Goal: Transaction & Acquisition: Download file/media

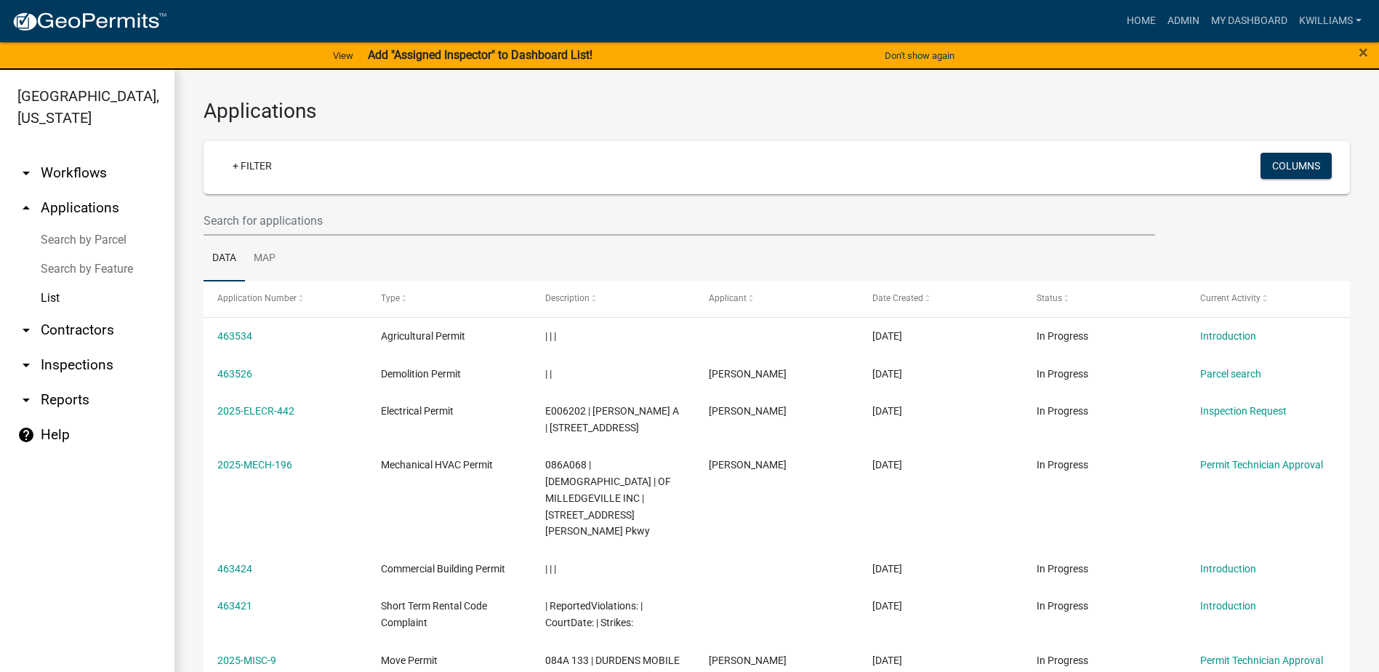
click at [52, 401] on link "arrow_drop_down Reports" at bounding box center [87, 399] width 174 height 35
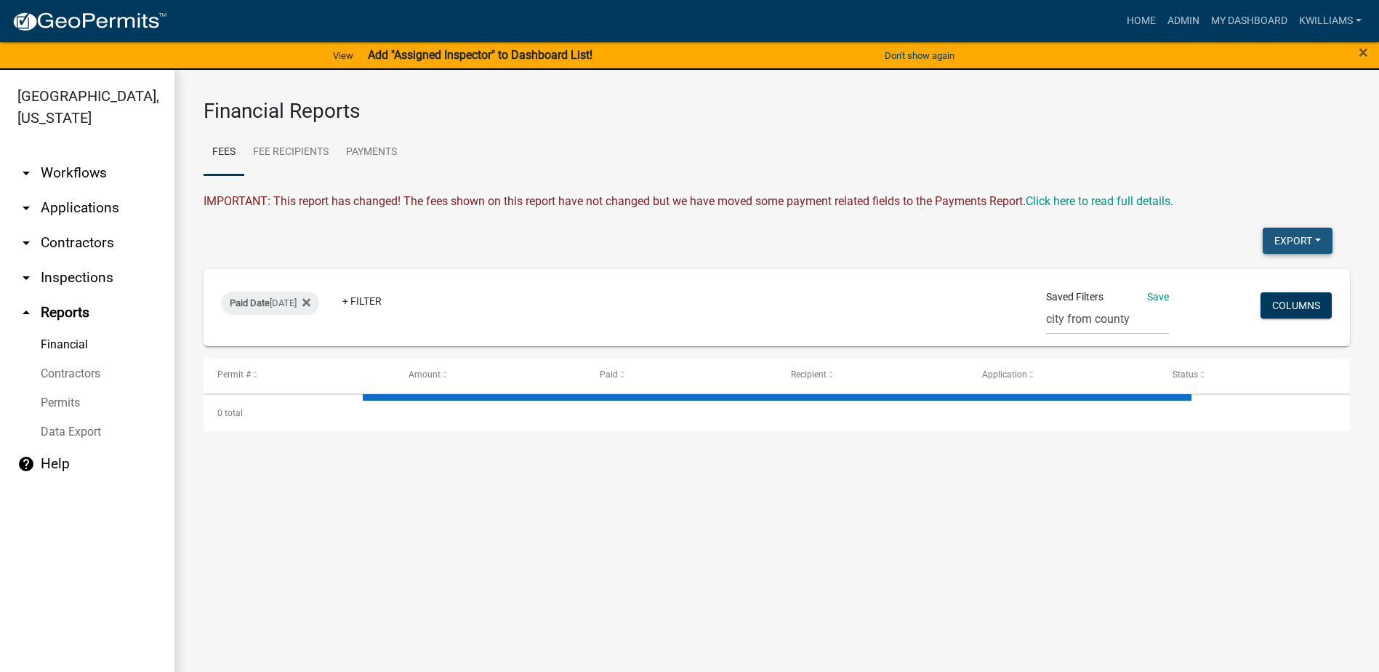
click at [1292, 238] on button "Export" at bounding box center [1298, 241] width 70 height 26
click at [1223, 277] on button "Excel Format (.xlsx)" at bounding box center [1265, 278] width 136 height 35
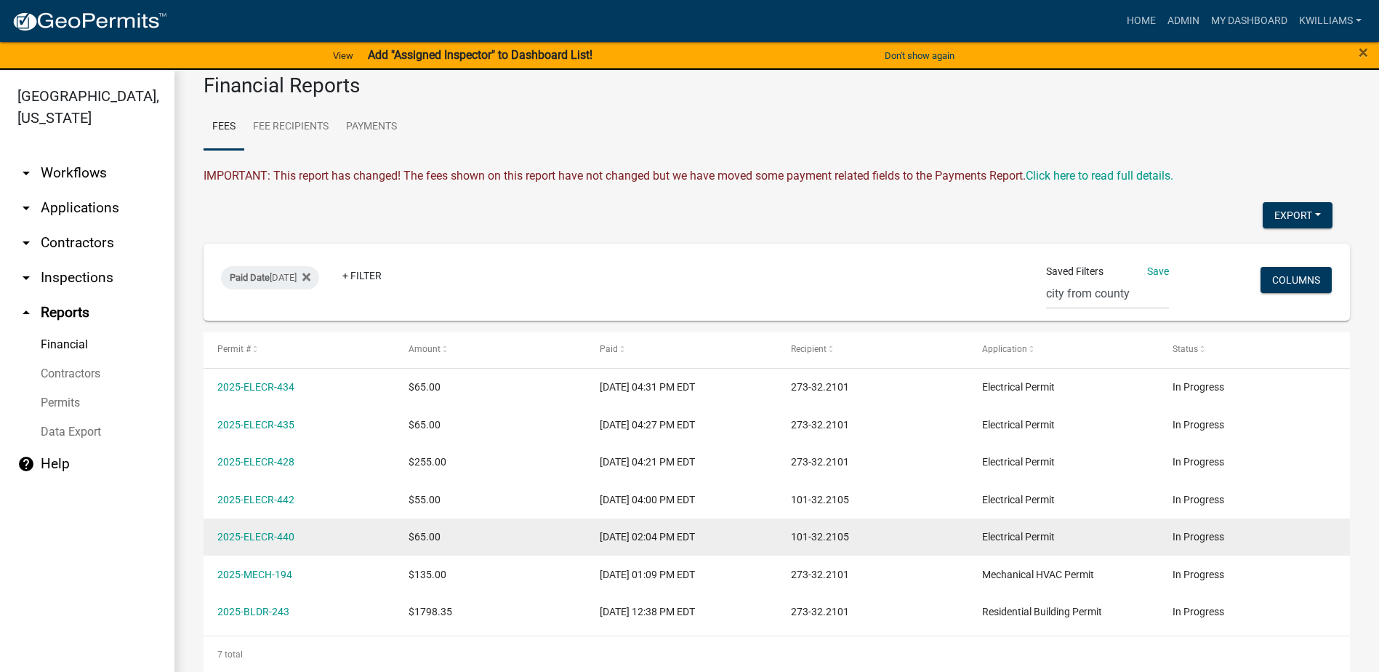
scroll to position [38, 0]
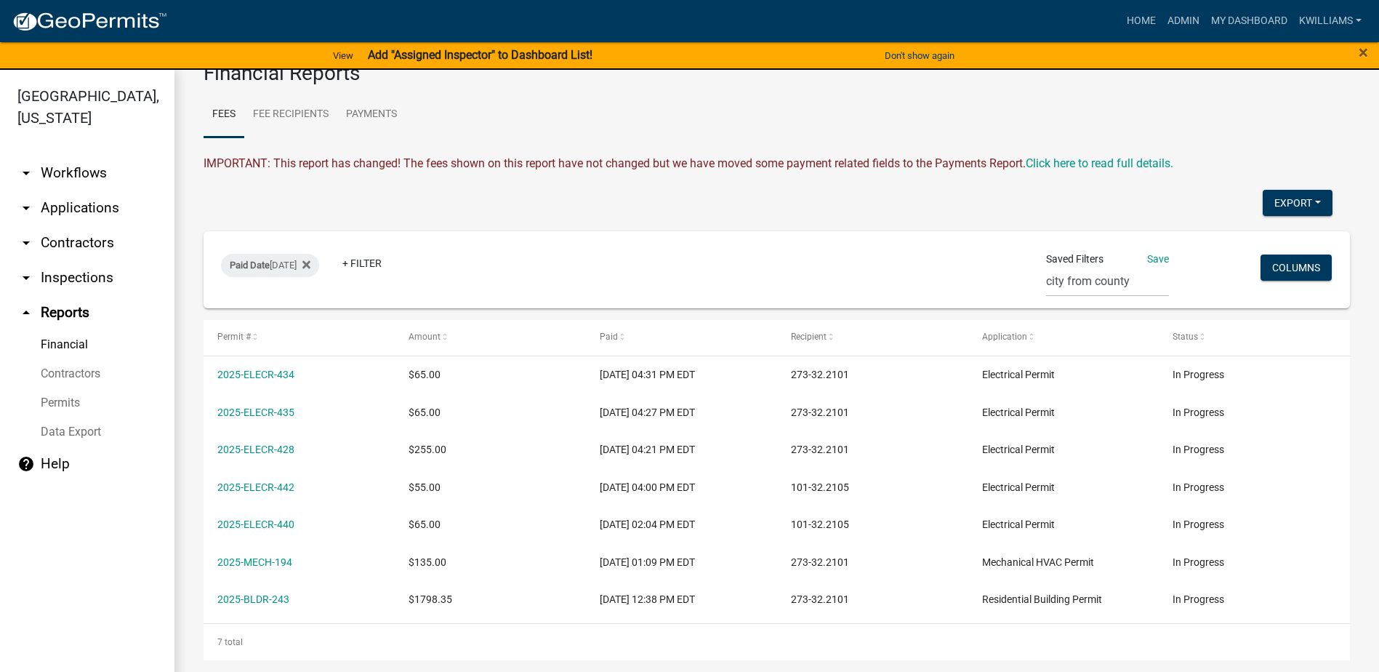
click at [65, 217] on link "arrow_drop_down Applications" at bounding box center [87, 207] width 174 height 35
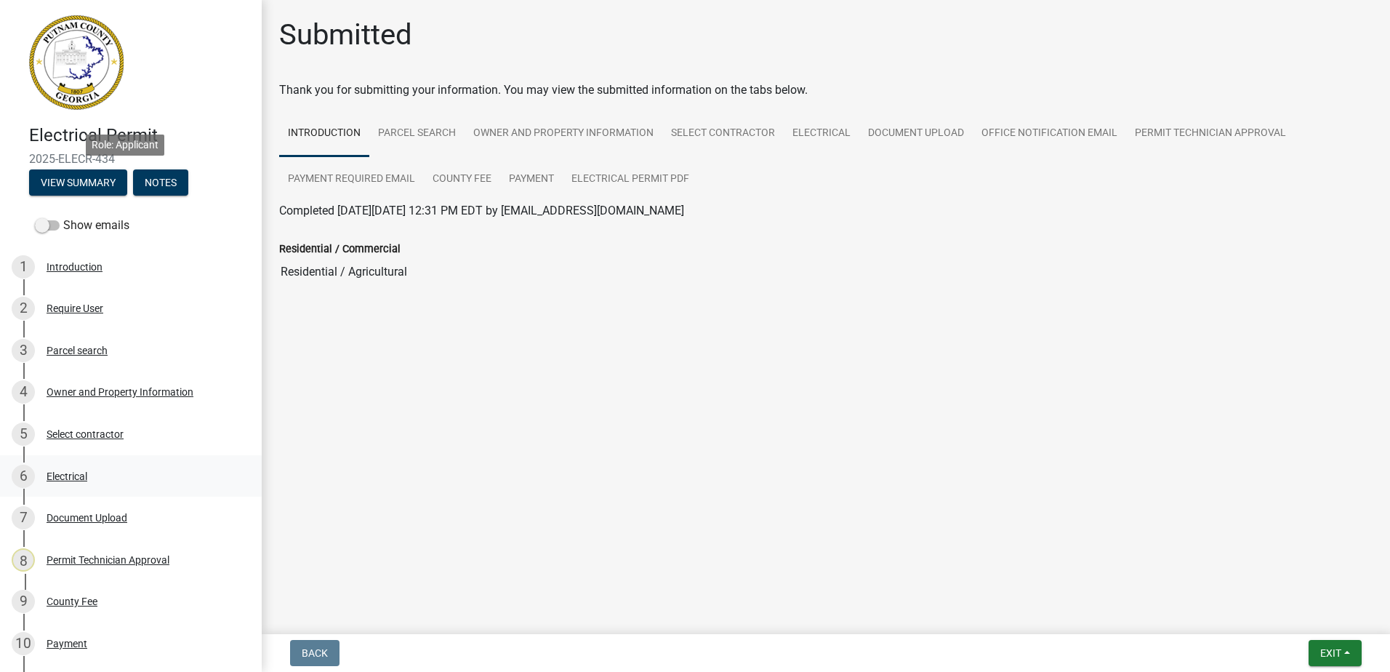
scroll to position [291, 0]
